Goal: Information Seeking & Learning: Learn about a topic

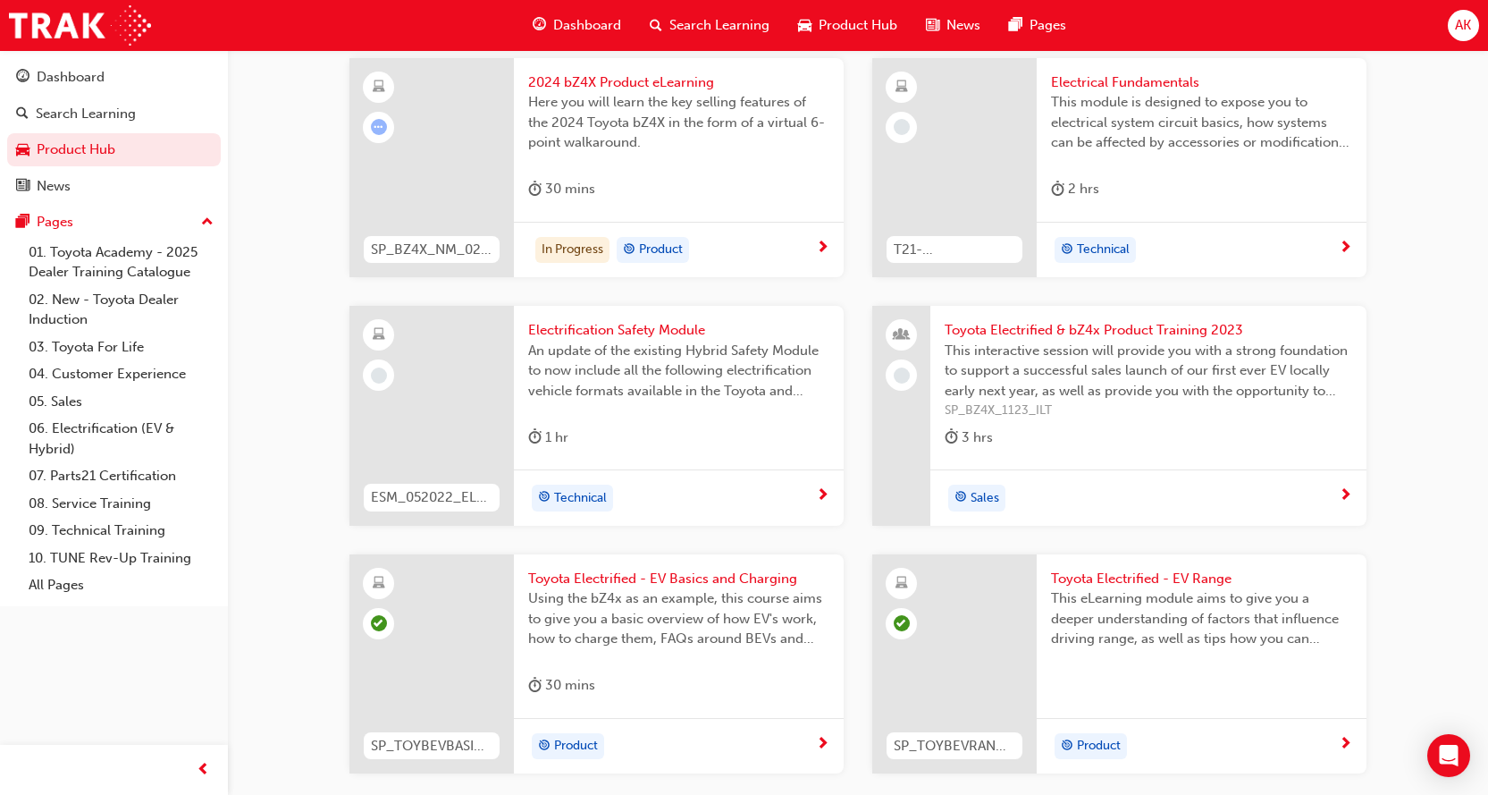
scroll to position [1251, 0]
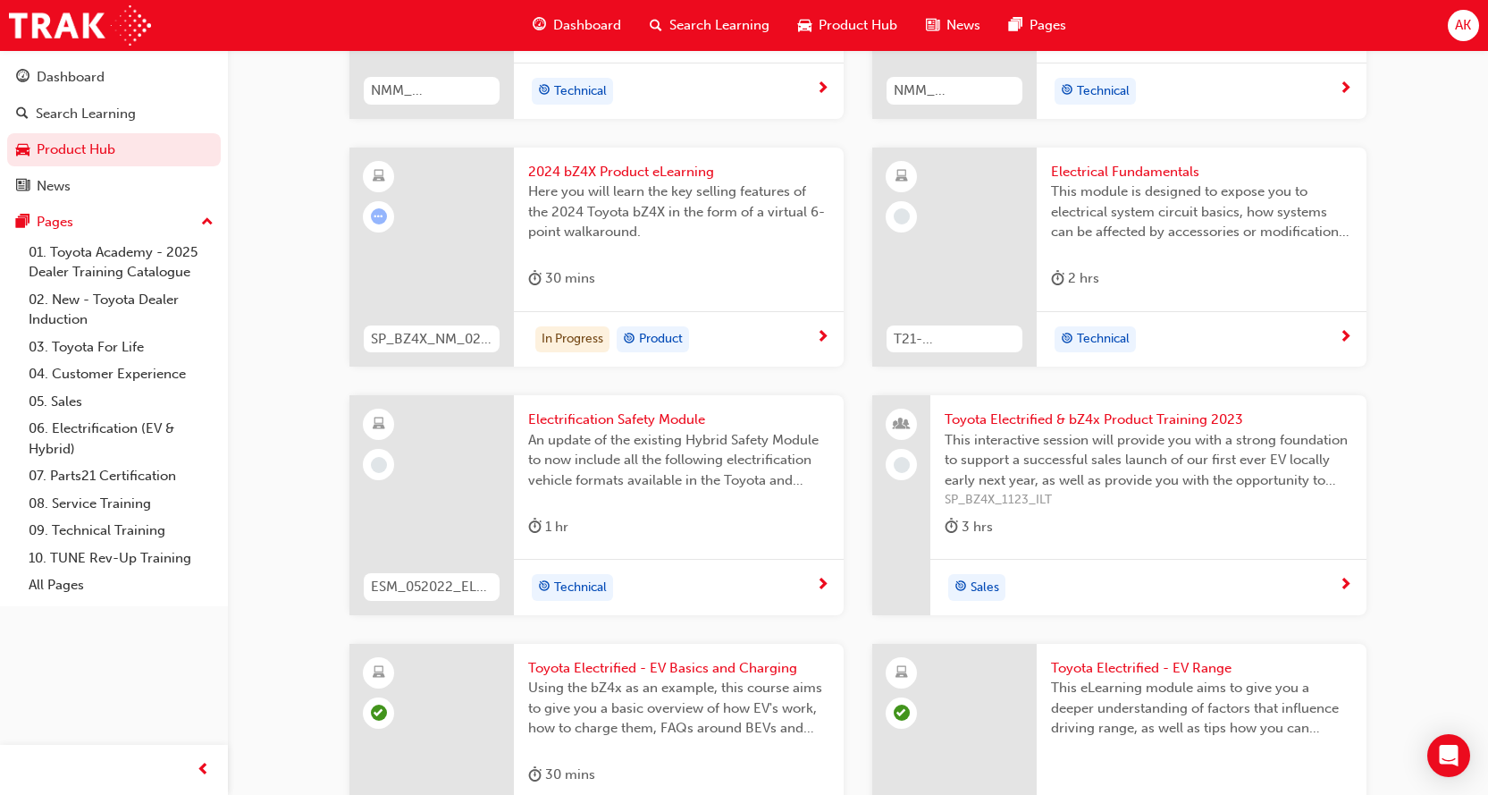
click at [582, 162] on span "2024 bZ4X Product eLearning" at bounding box center [678, 172] width 301 height 21
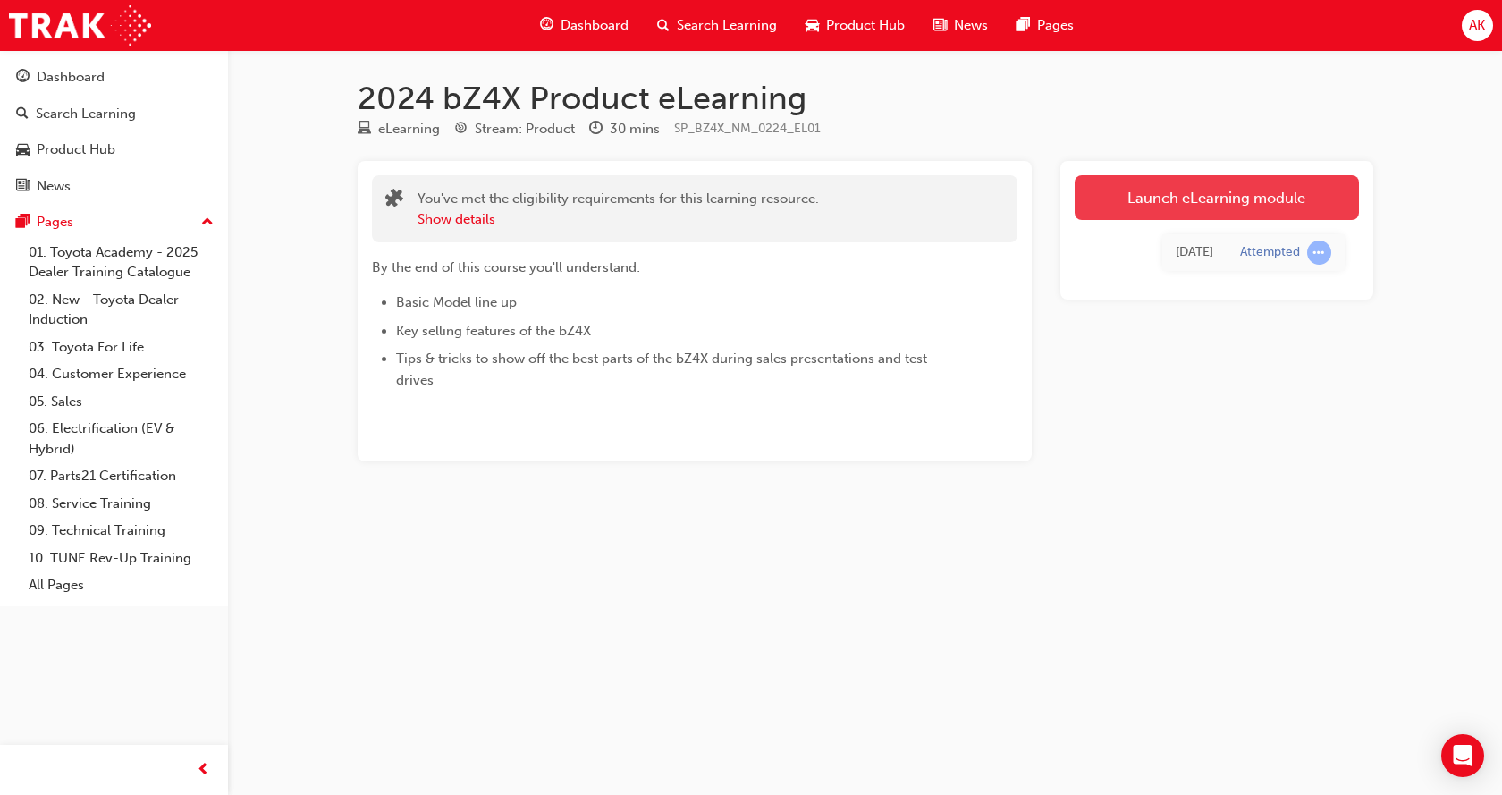
click at [1226, 193] on link "Launch eLearning module" at bounding box center [1216, 197] width 284 height 45
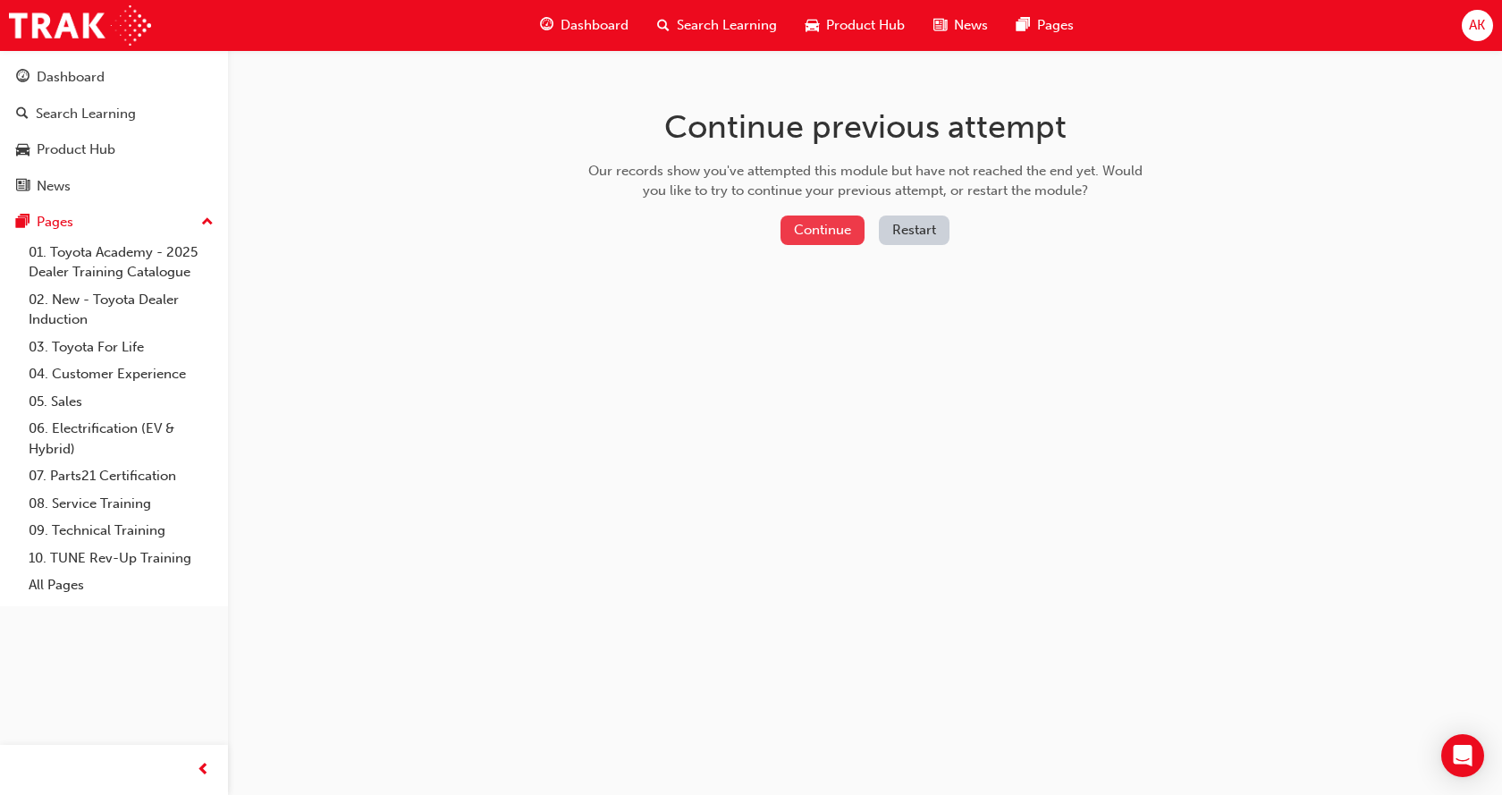
click at [812, 233] on button "Continue" at bounding box center [822, 229] width 84 height 29
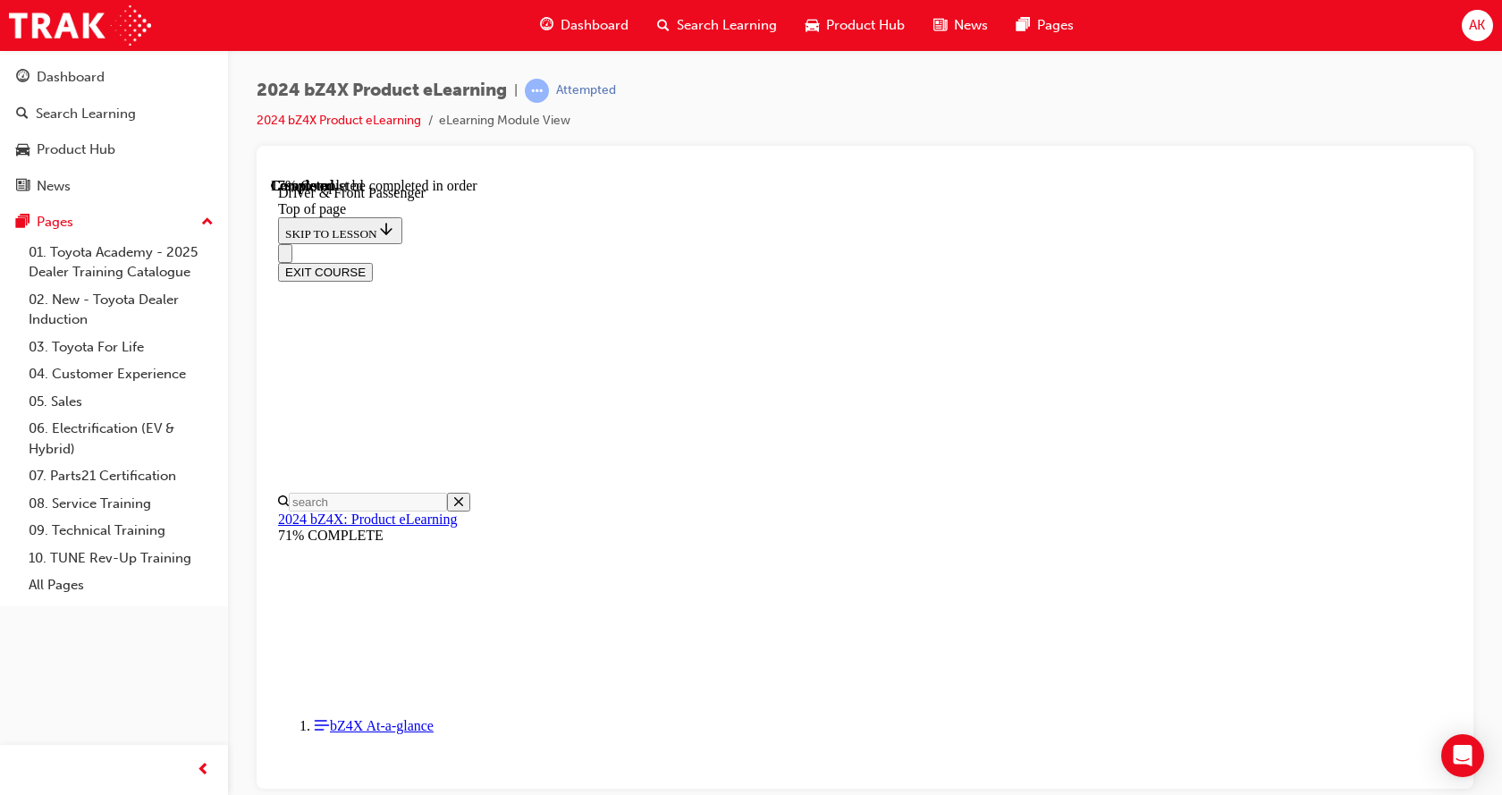
scroll to position [681, 0]
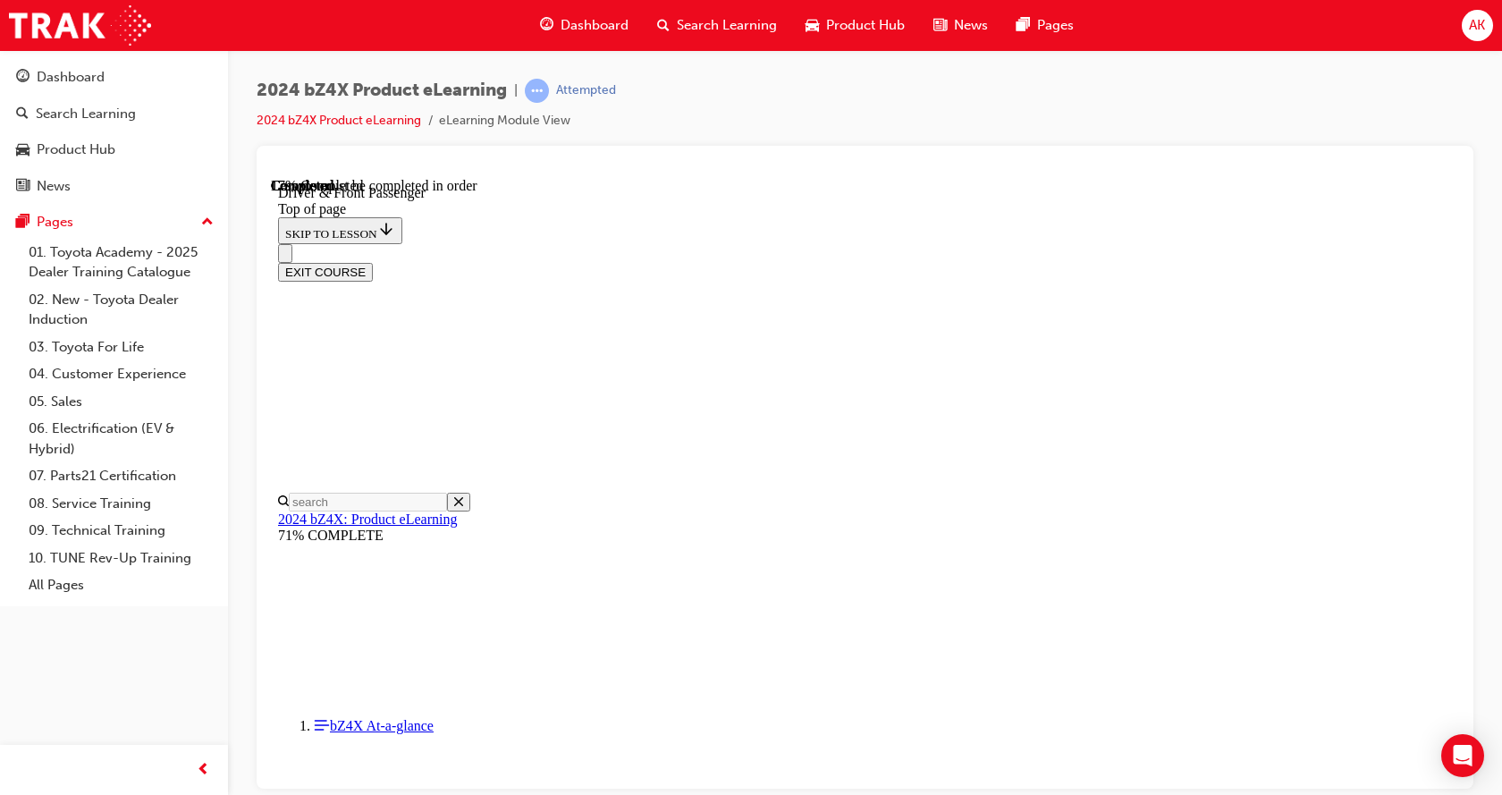
drag, startPoint x: 589, startPoint y: 380, endPoint x: 589, endPoint y: 390, distance: 9.8
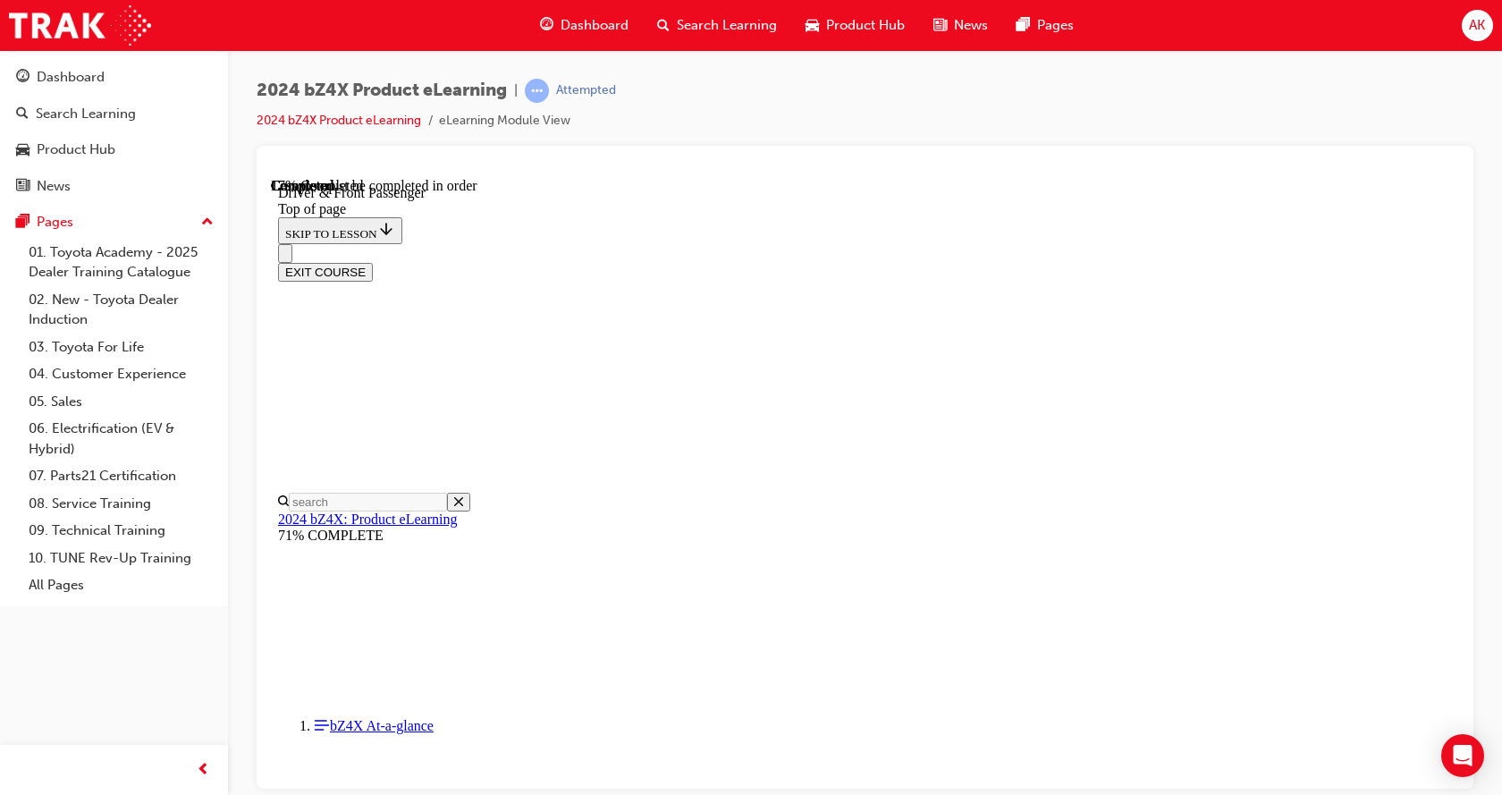
scroll to position [668, 0]
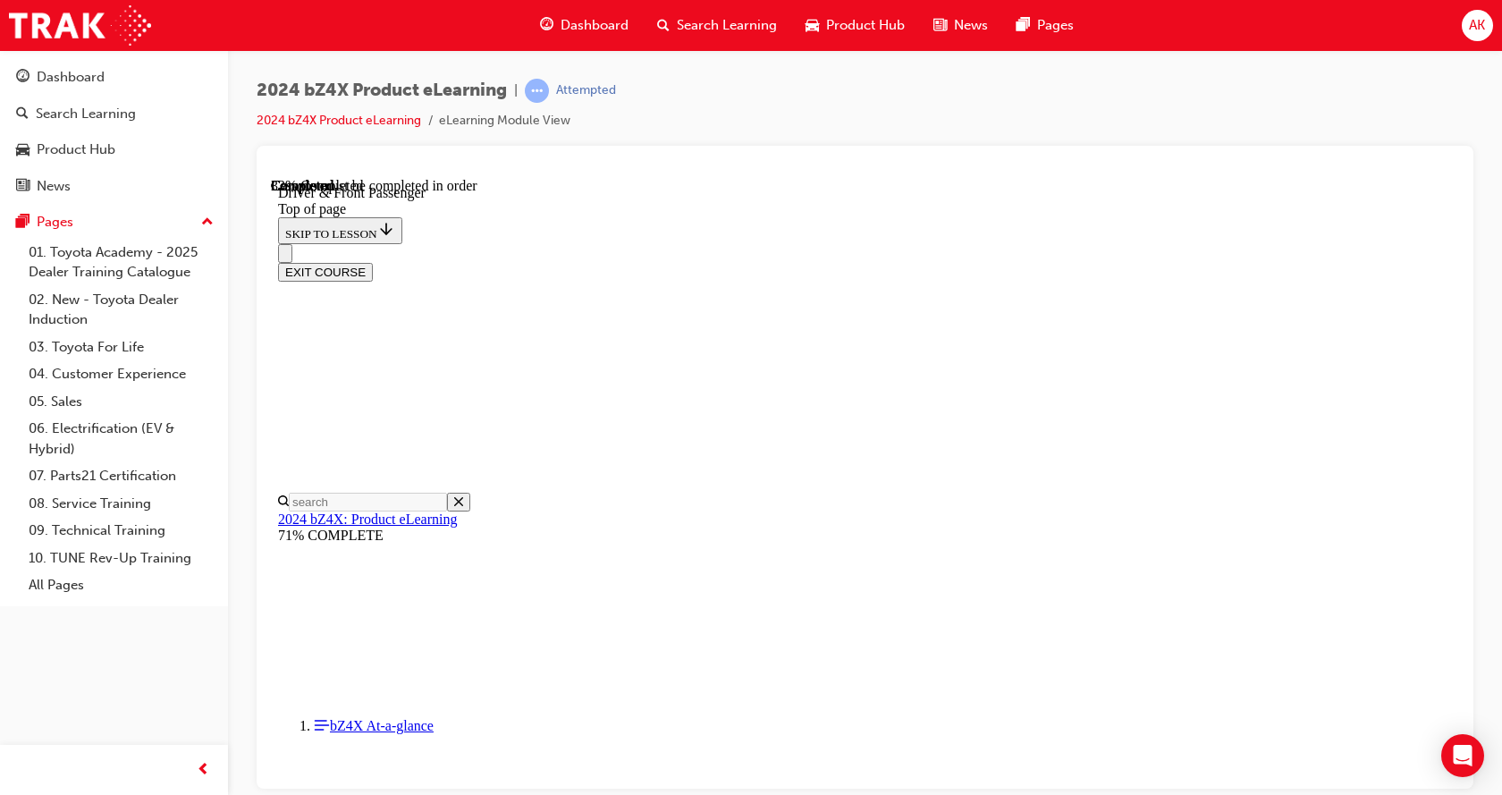
drag, startPoint x: 1213, startPoint y: 431, endPoint x: 1262, endPoint y: 459, distance: 56.9
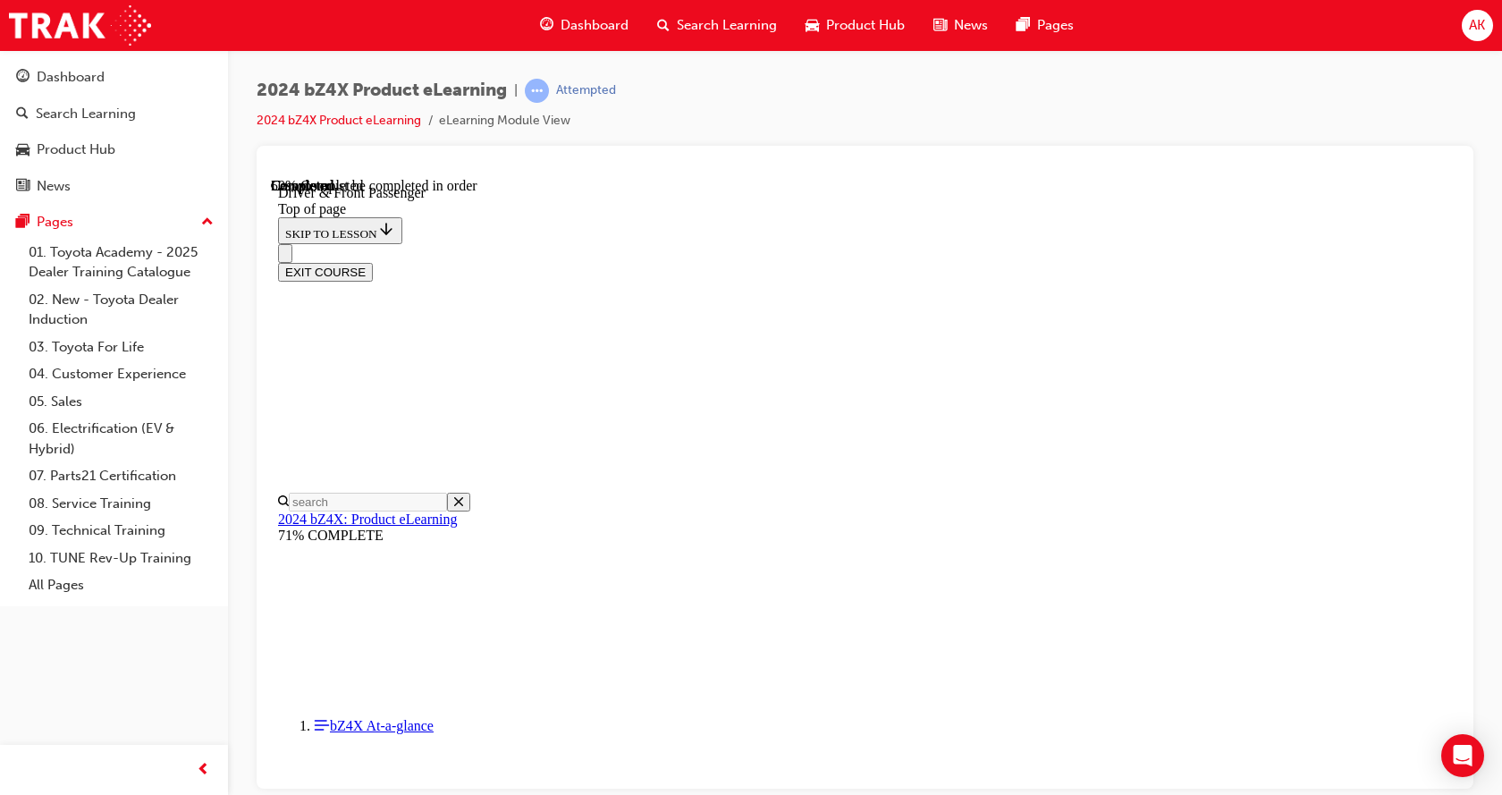
drag, startPoint x: 718, startPoint y: 457, endPoint x: 846, endPoint y: 461, distance: 128.8
drag, startPoint x: 863, startPoint y: 459, endPoint x: 1284, endPoint y: 458, distance: 421.9
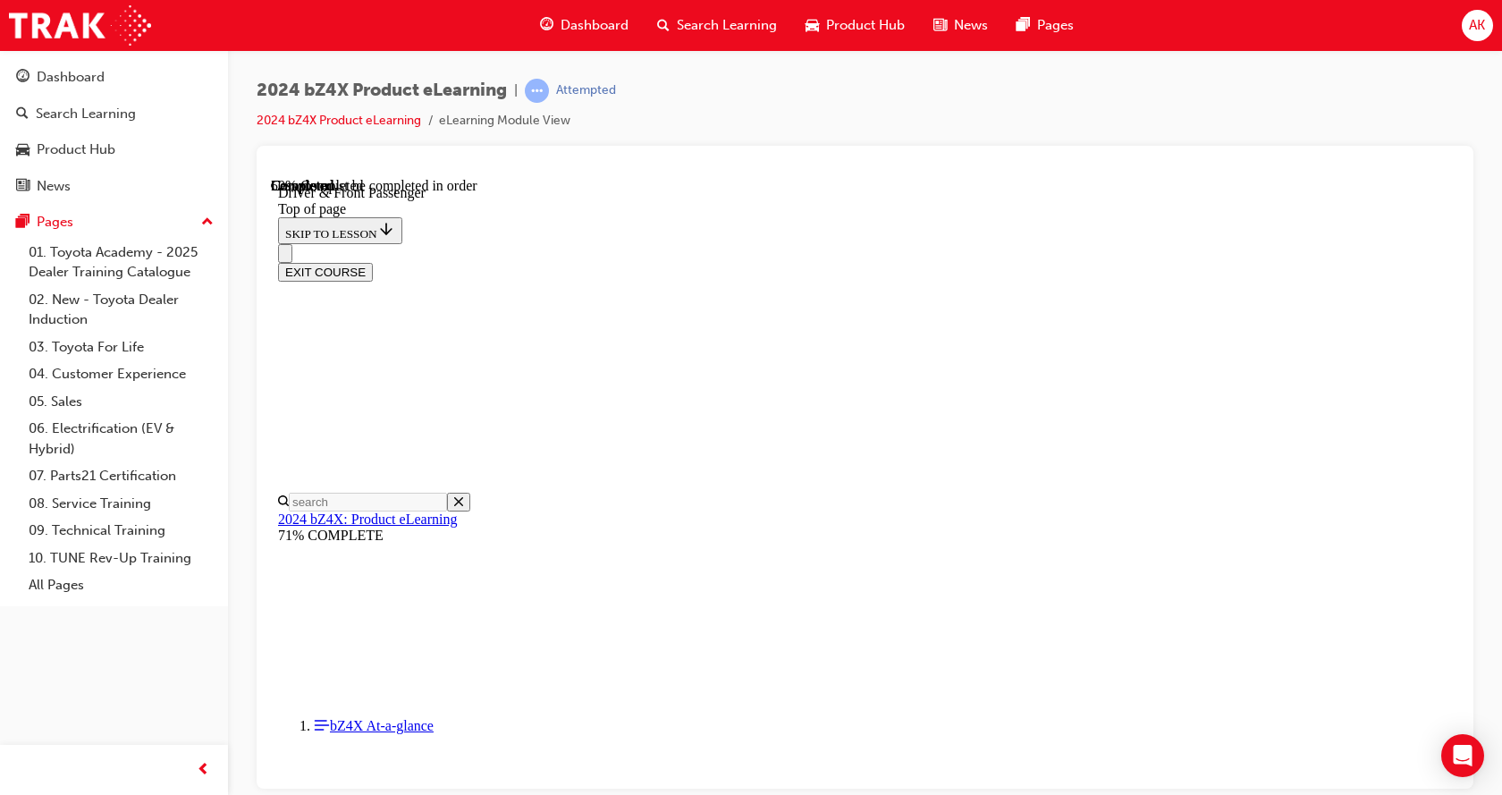
drag, startPoint x: 651, startPoint y: 493, endPoint x: 852, endPoint y: 484, distance: 201.3
drag, startPoint x: 863, startPoint y: 487, endPoint x: 1169, endPoint y: 491, distance: 305.7
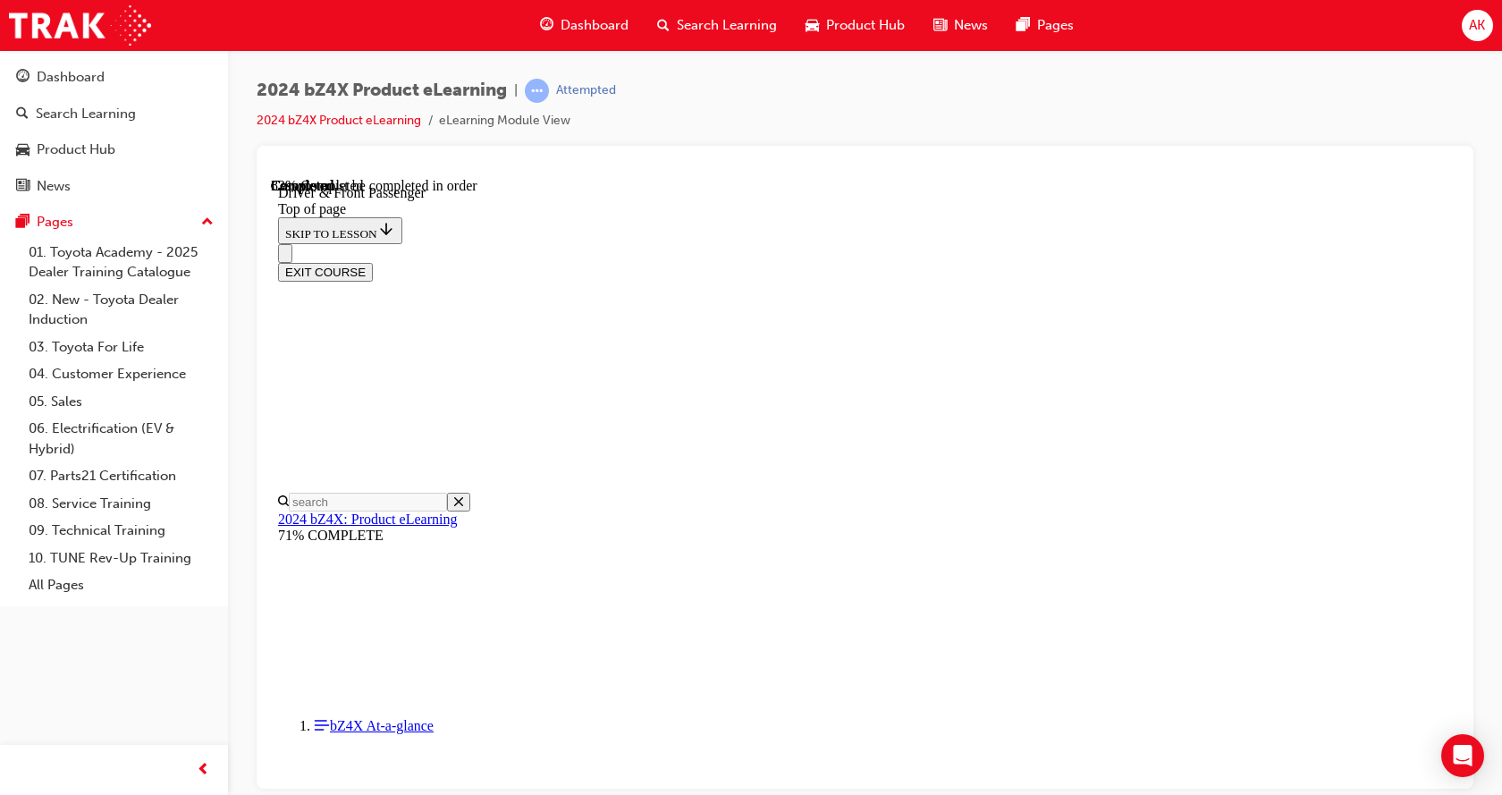
drag, startPoint x: 881, startPoint y: 526, endPoint x: 805, endPoint y: 348, distance: 194.2
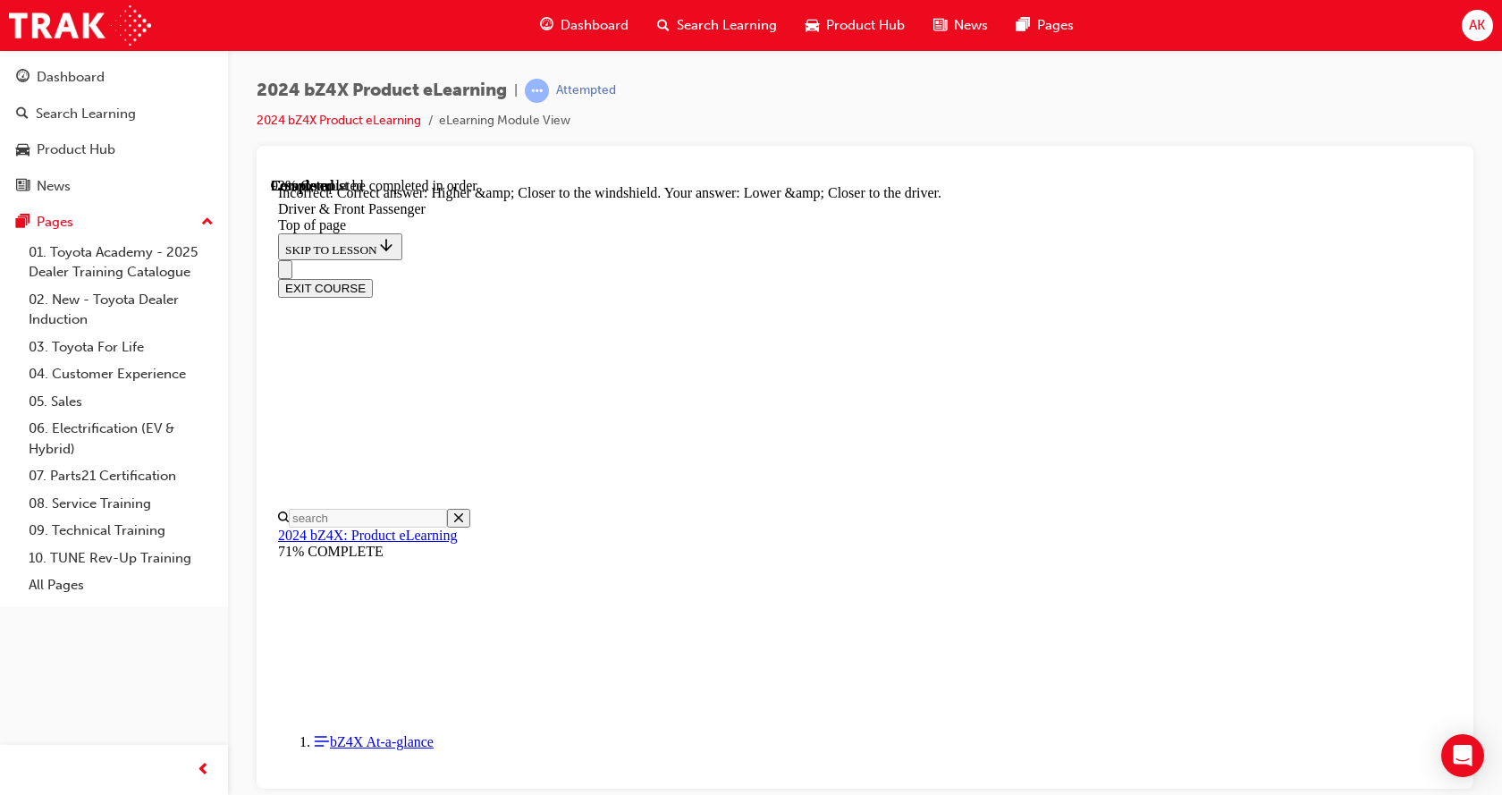
scroll to position [4375, 0]
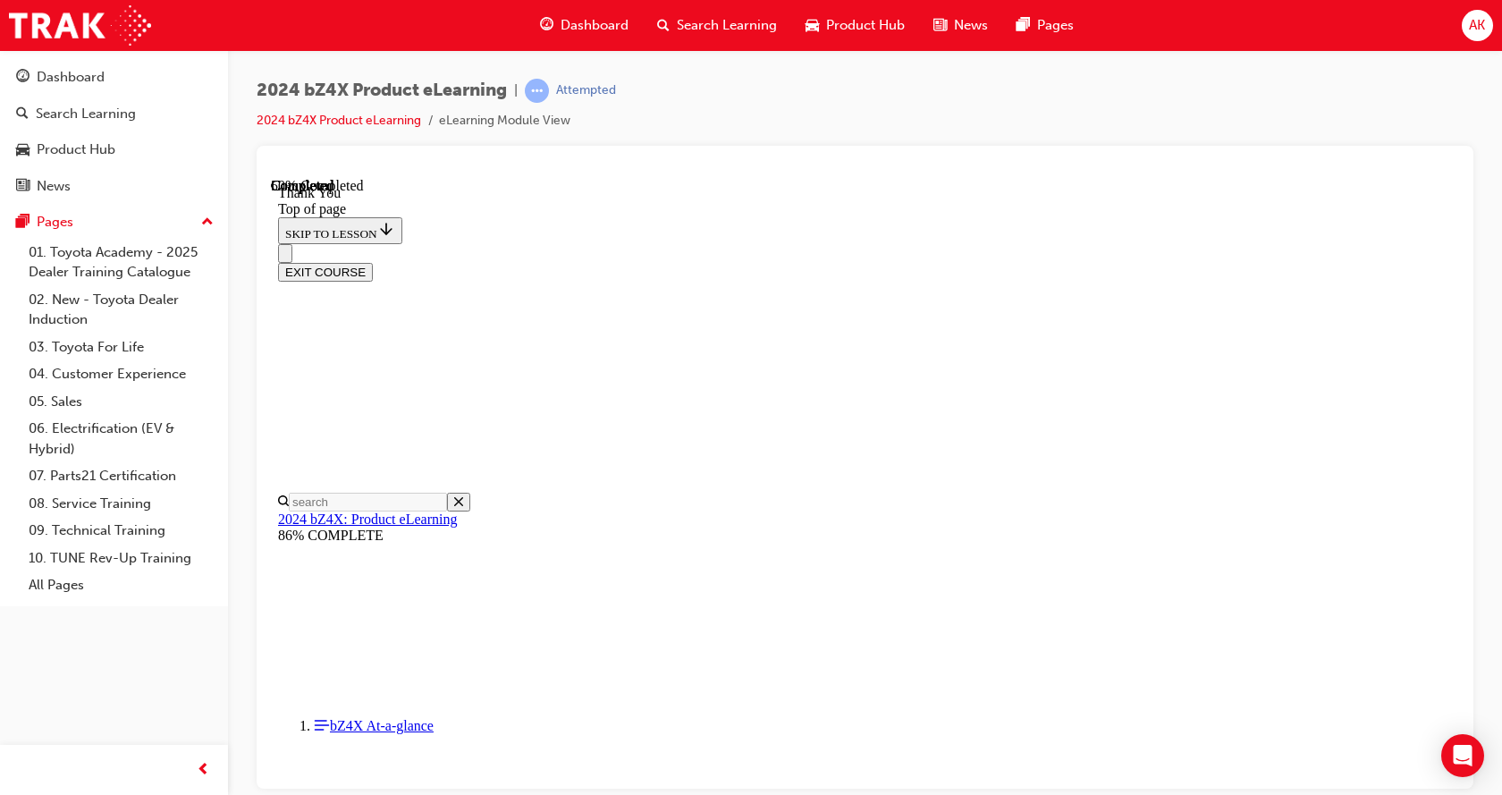
scroll to position [762, 0]
click at [373, 262] on button "EXIT COURSE" at bounding box center [325, 271] width 95 height 19
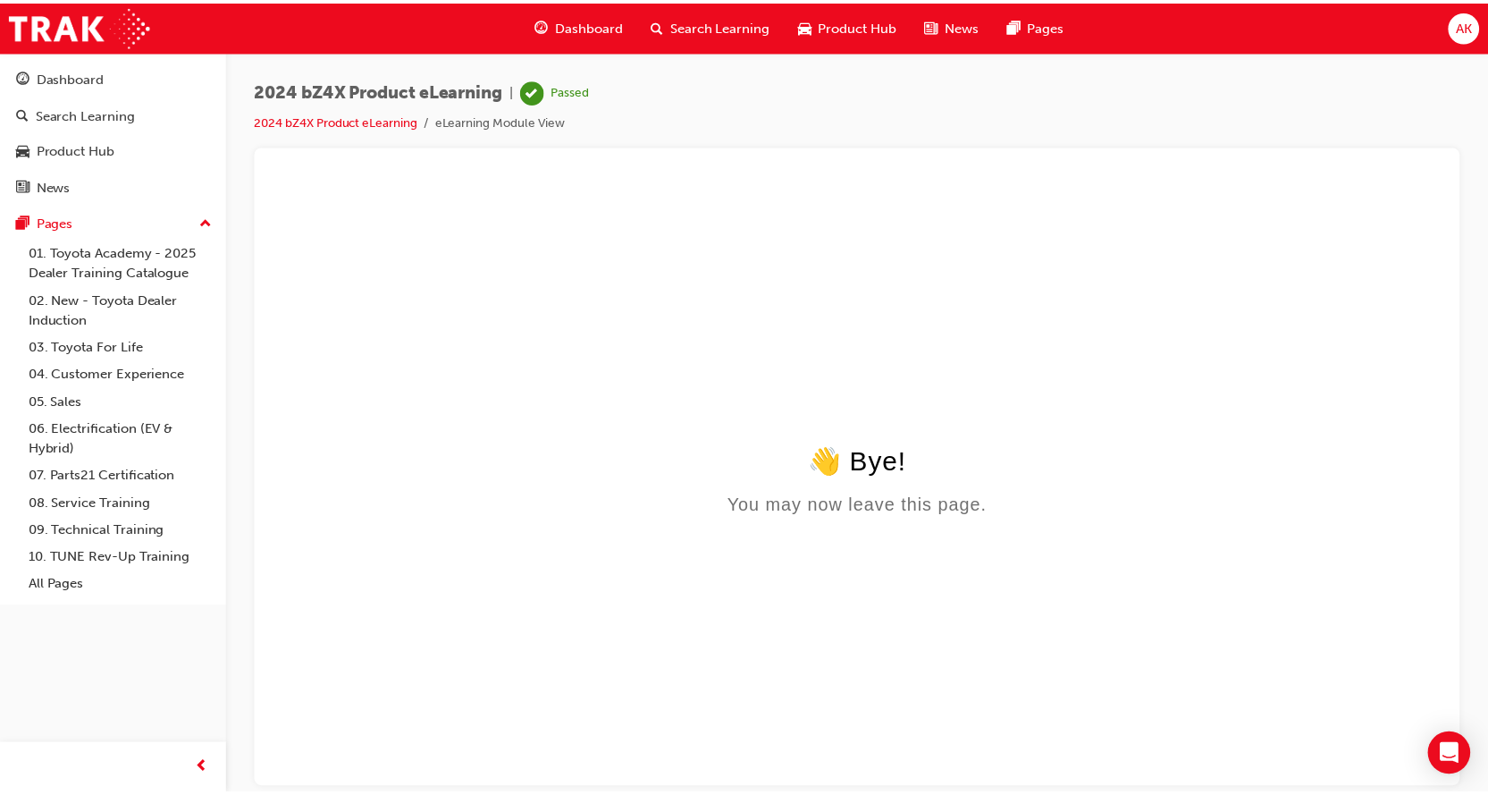
scroll to position [0, 0]
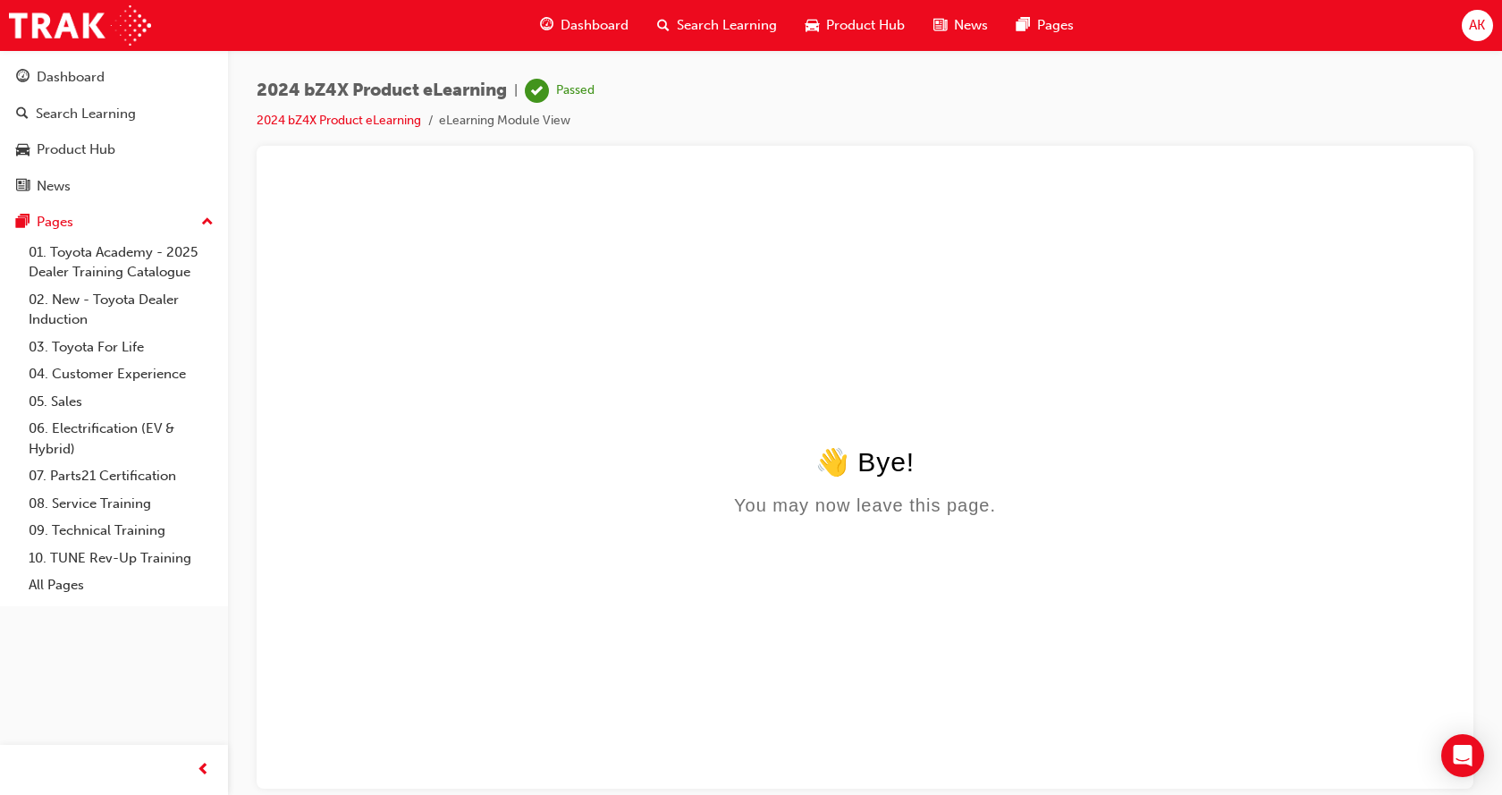
click at [866, 17] on span "Product Hub" at bounding box center [865, 25] width 79 height 21
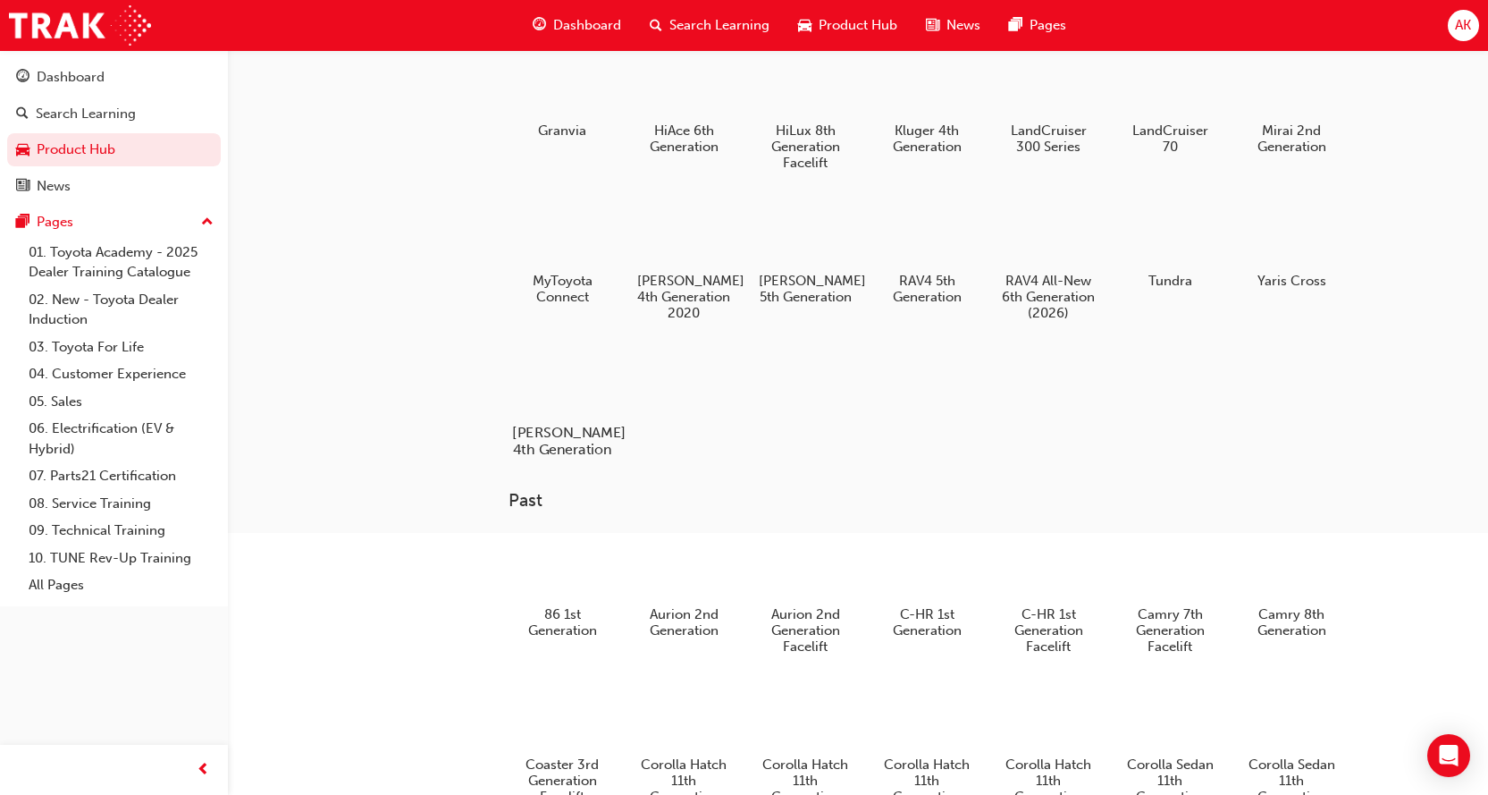
scroll to position [358, 0]
click at [558, 288] on h5 "MyToyota Connect" at bounding box center [561, 290] width 99 height 34
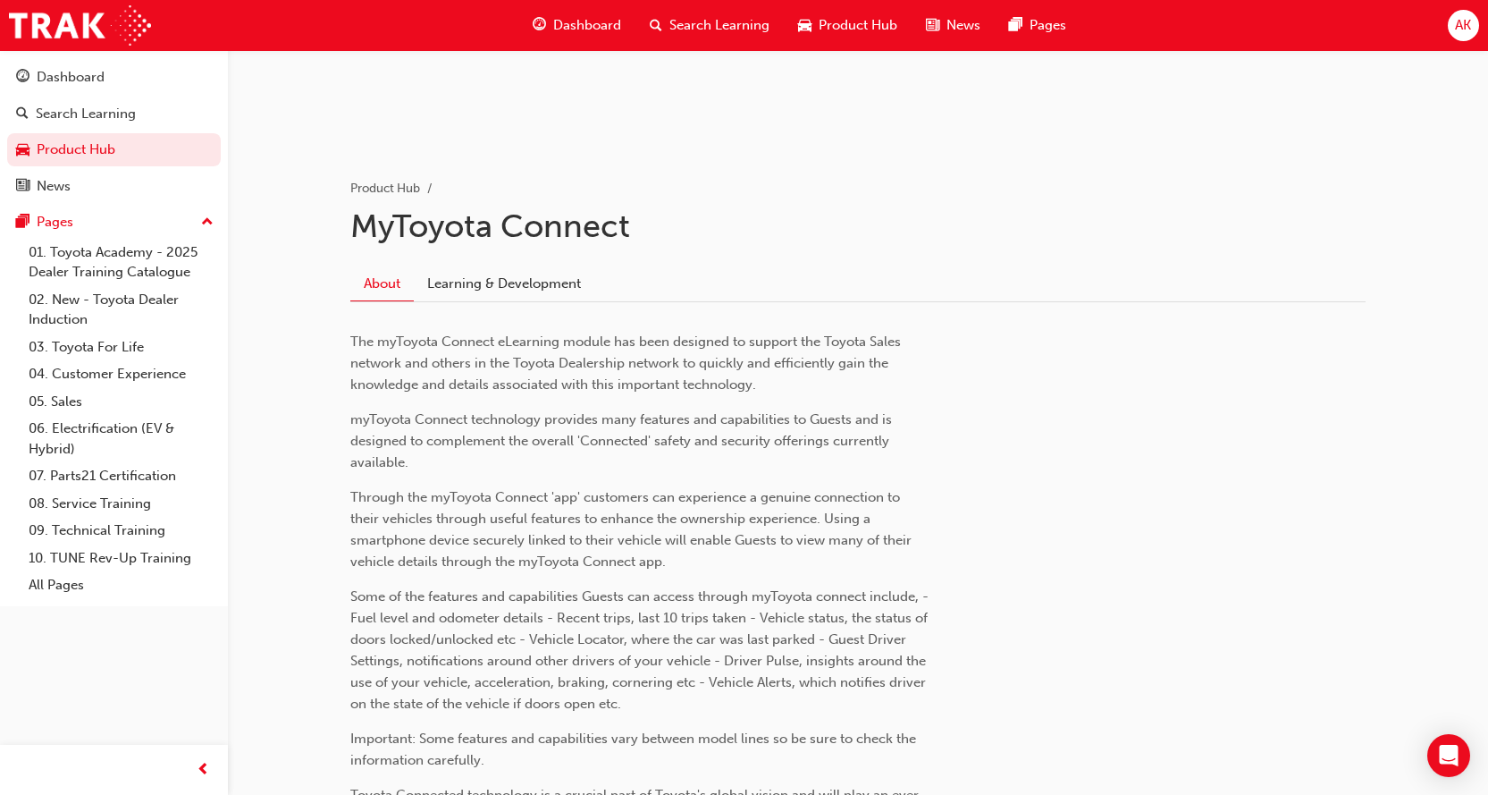
scroll to position [268, 0]
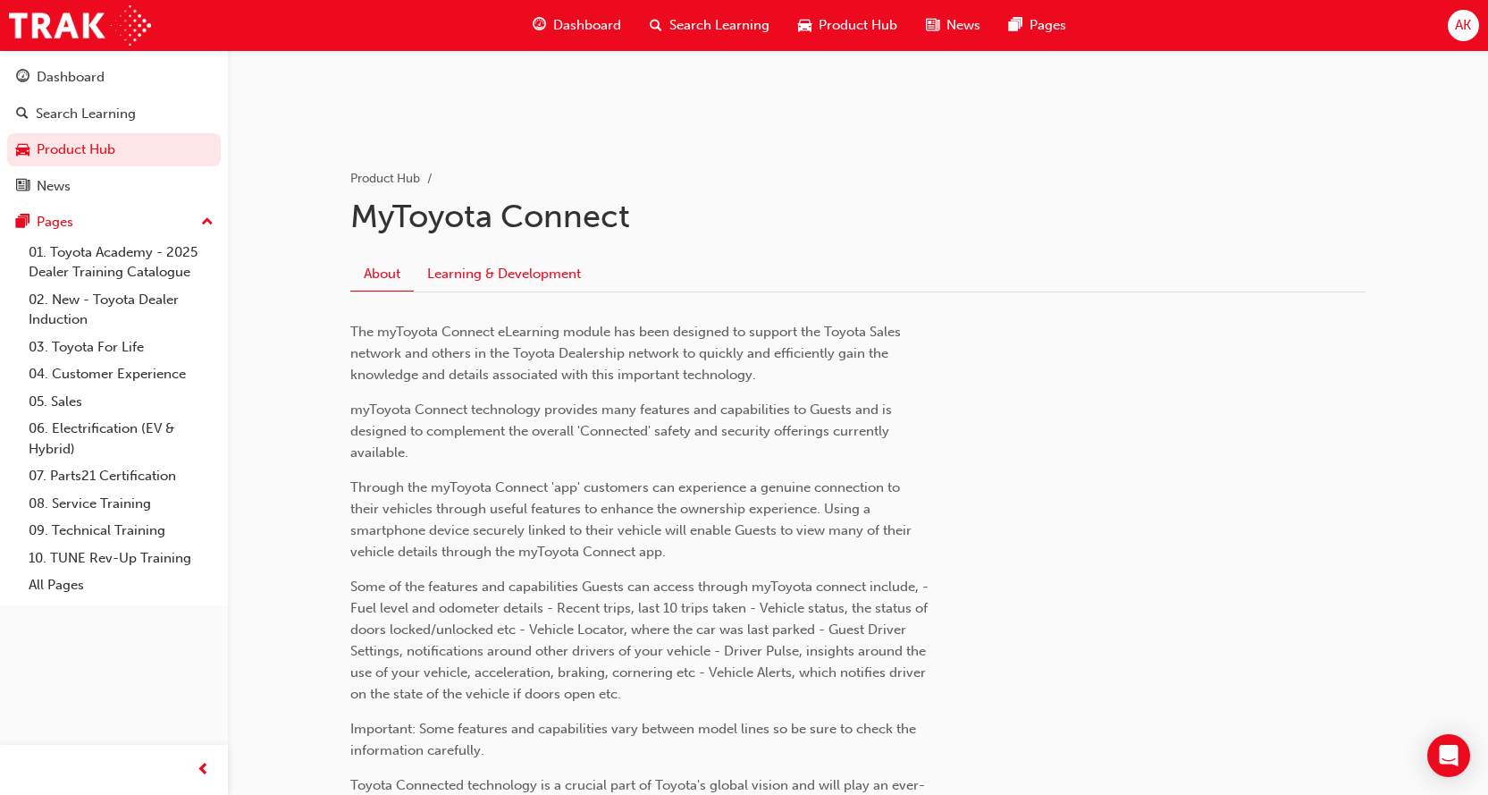
click at [501, 279] on link "Learning & Development" at bounding box center [504, 274] width 181 height 34
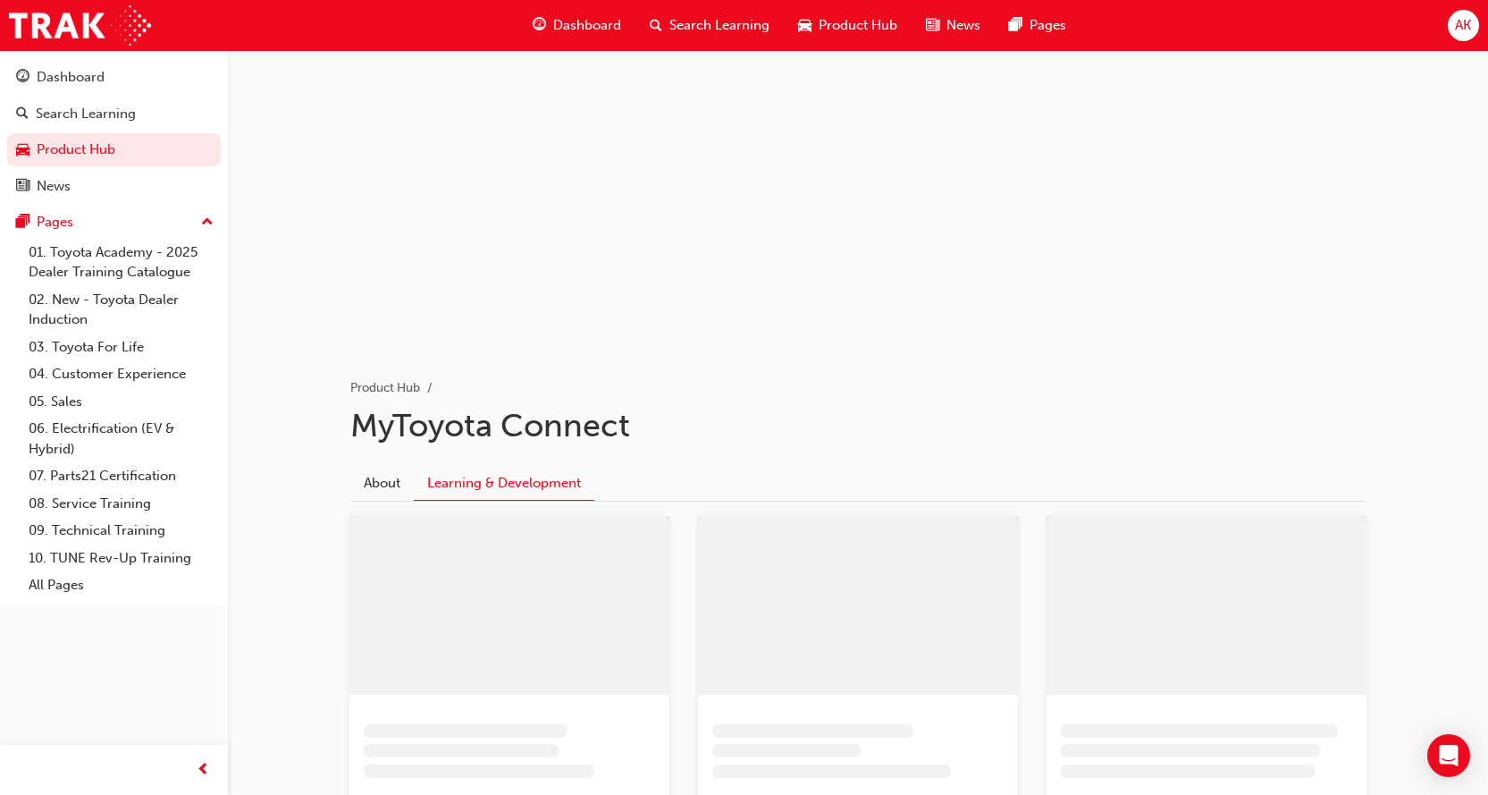
scroll to position [130, 0]
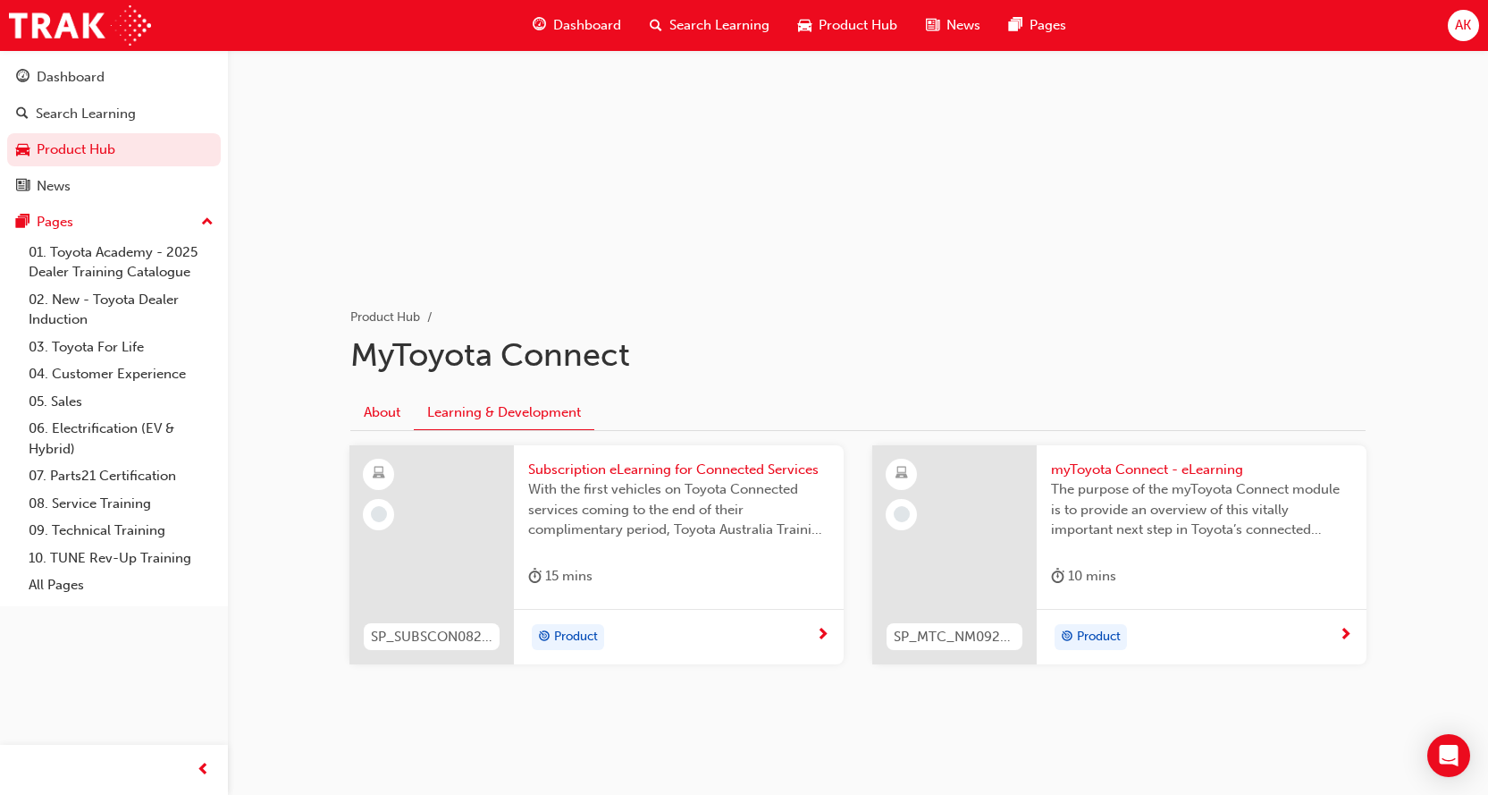
click at [387, 410] on link "About" at bounding box center [381, 412] width 63 height 34
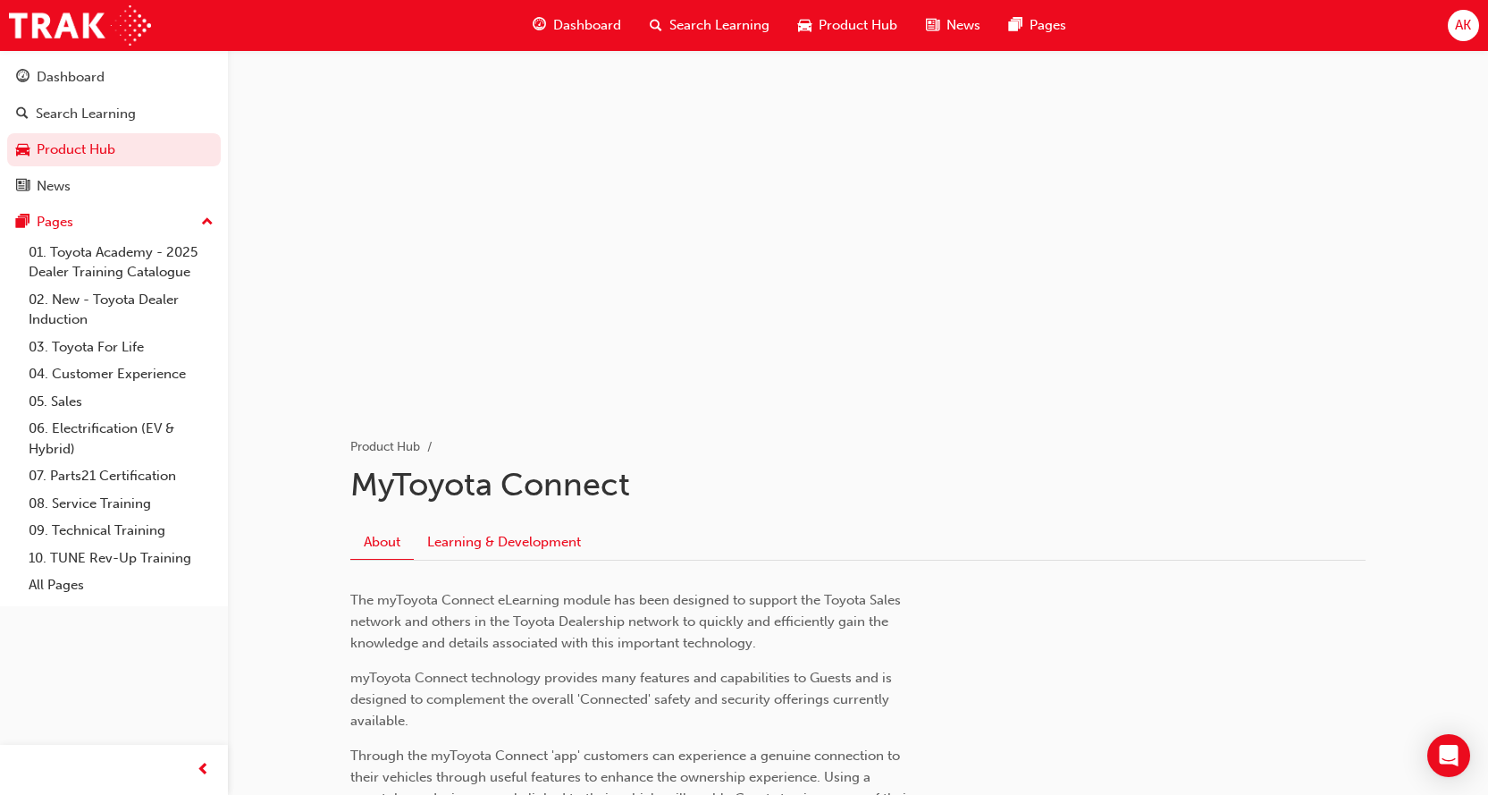
click at [501, 549] on link "Learning & Development" at bounding box center [504, 542] width 181 height 34
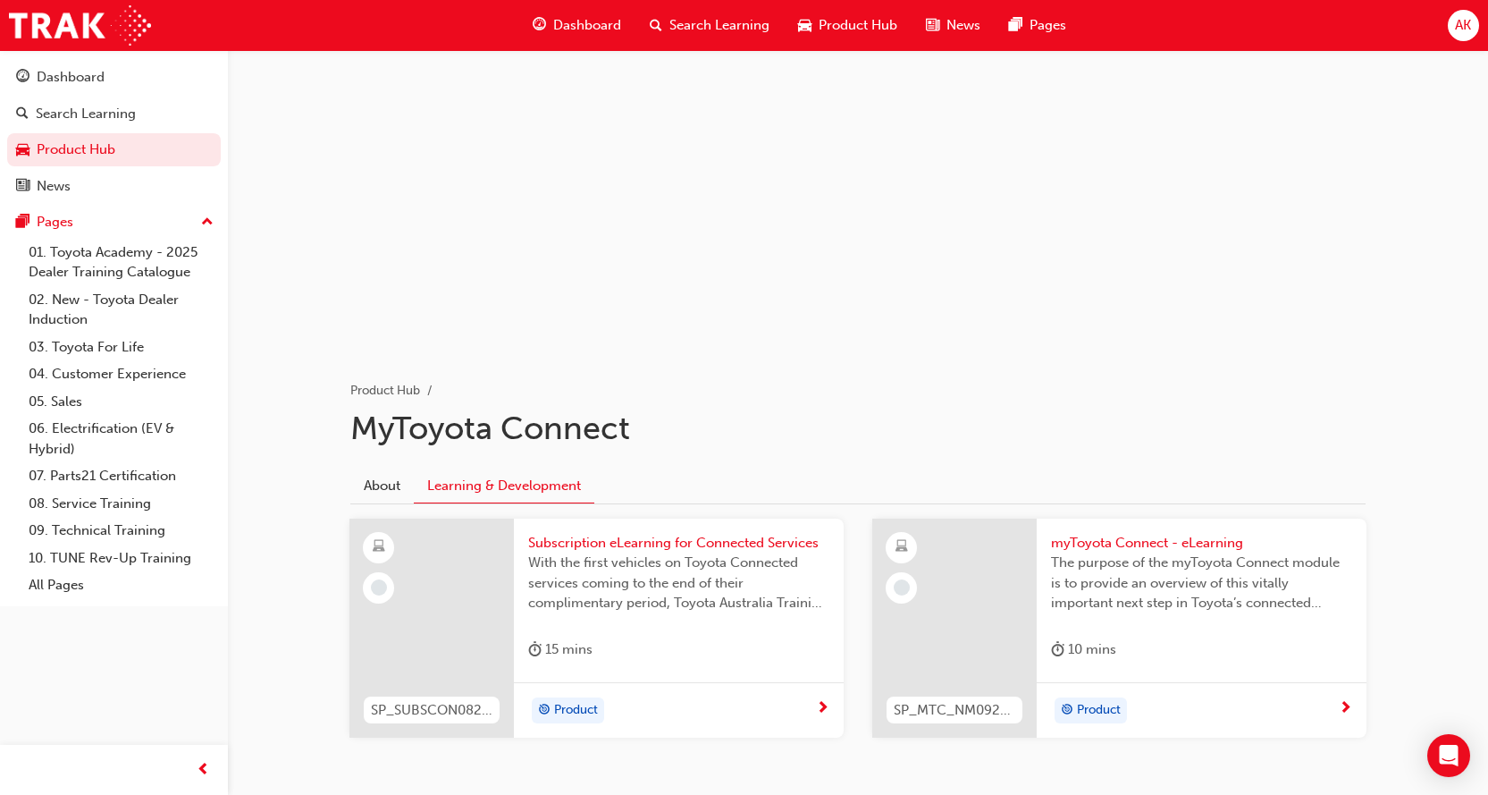
scroll to position [130, 0]
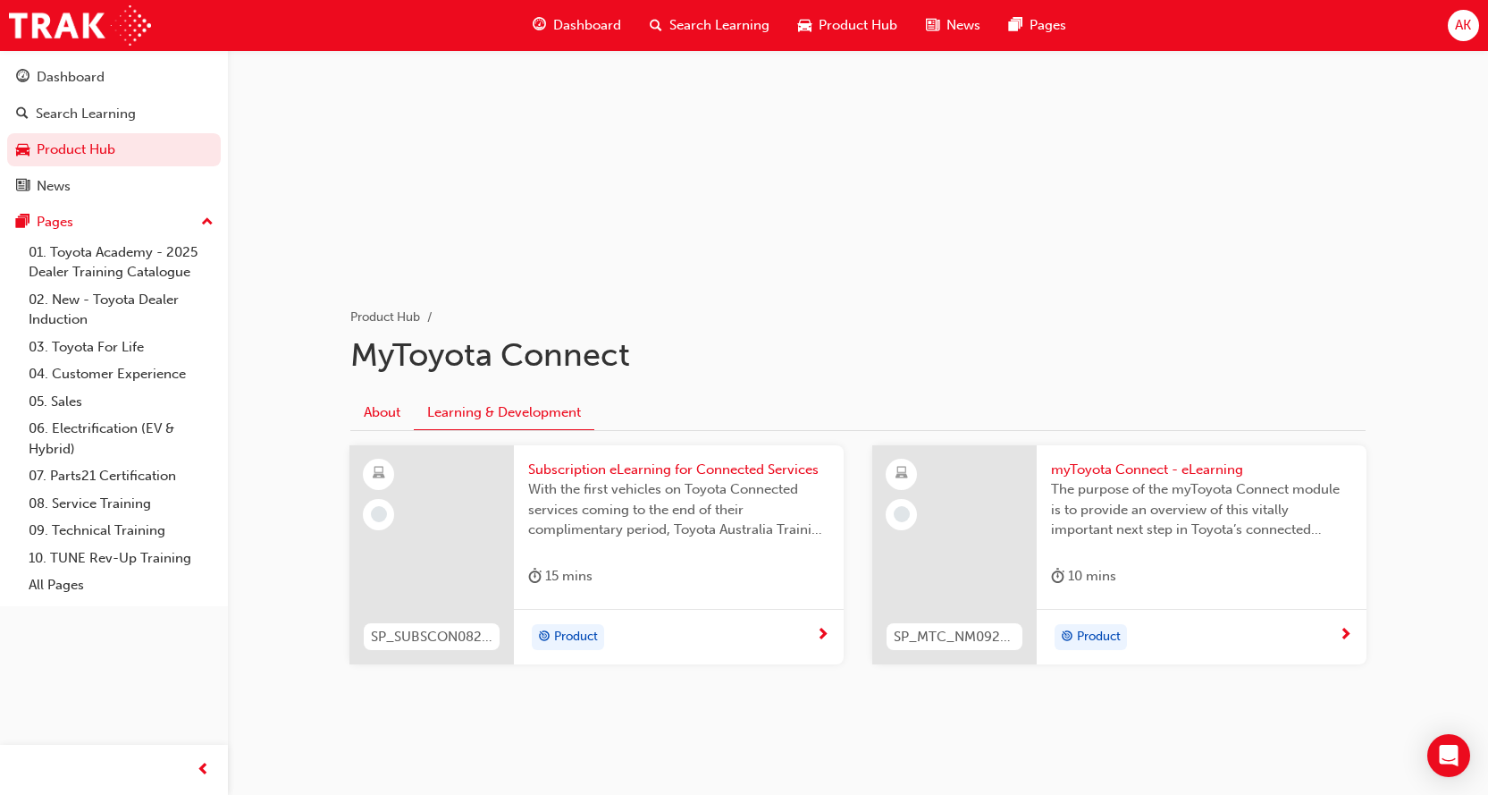
click at [364, 421] on link "About" at bounding box center [381, 412] width 63 height 34
